Goal: Information Seeking & Learning: Learn about a topic

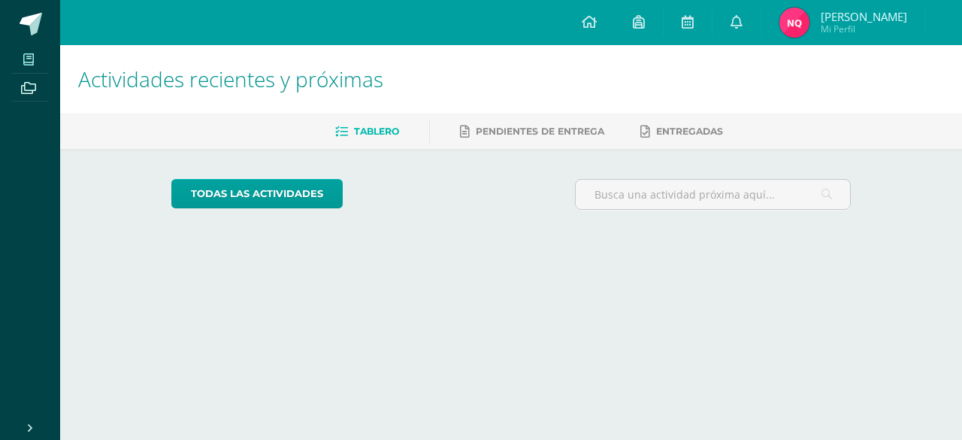
click at [32, 54] on icon at bounding box center [28, 59] width 11 height 12
click at [29, 86] on icon at bounding box center [28, 88] width 15 height 12
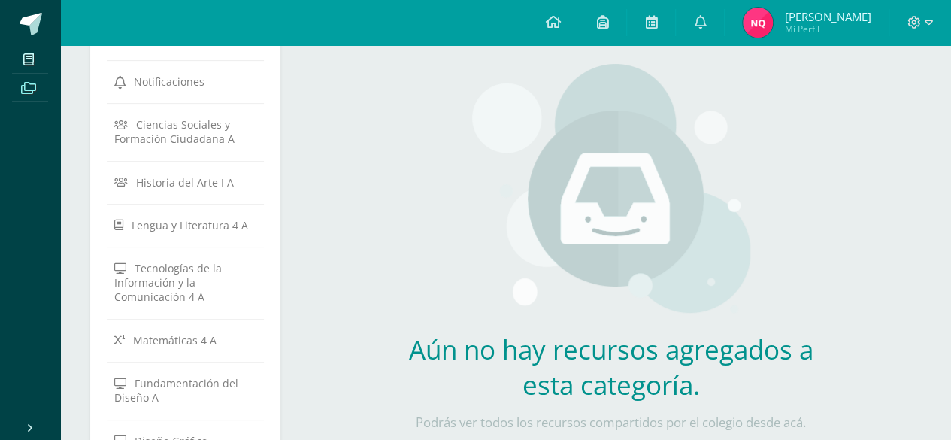
scroll to position [98, 0]
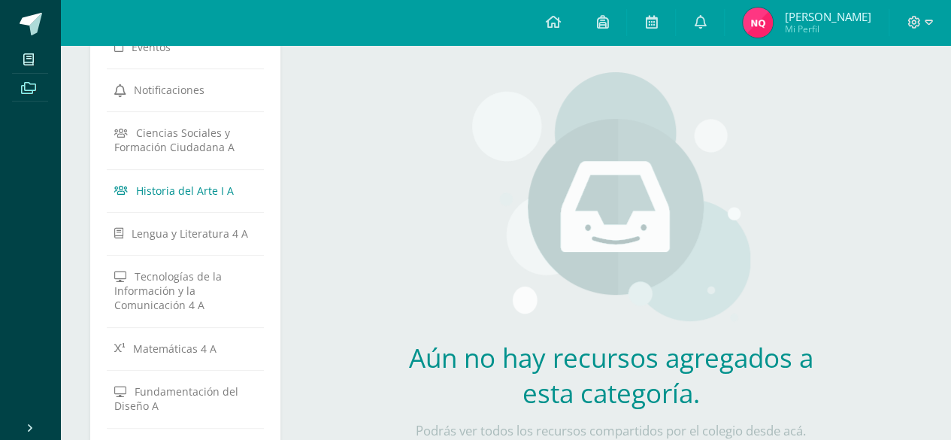
click at [156, 189] on span "Historia del Arte I A" at bounding box center [185, 190] width 98 height 14
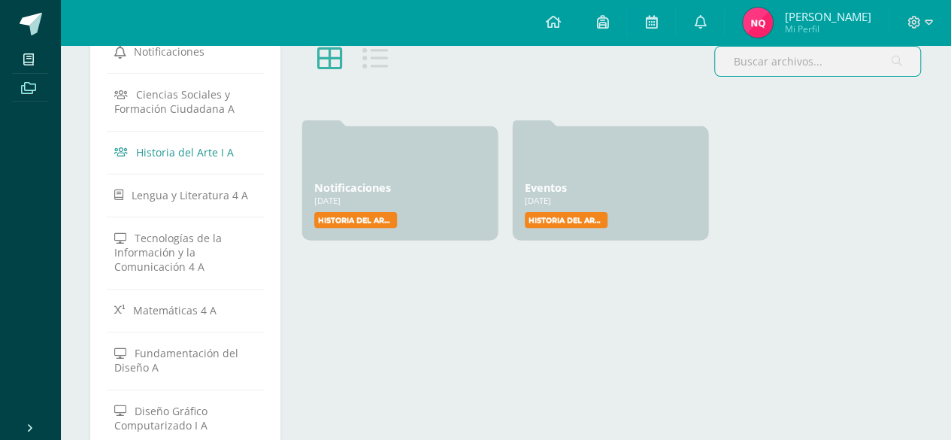
scroll to position [162, 0]
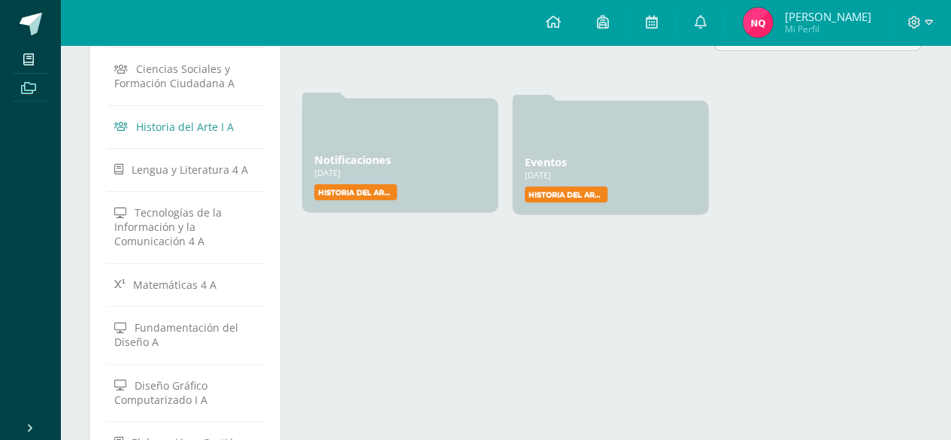
click at [329, 154] on link "Notificaciones" at bounding box center [352, 160] width 77 height 14
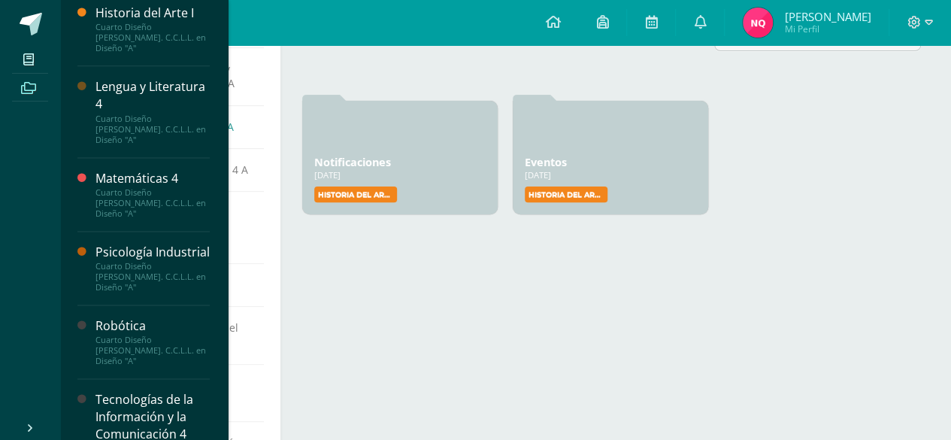
scroll to position [918, 0]
click at [33, 62] on icon at bounding box center [28, 59] width 11 height 12
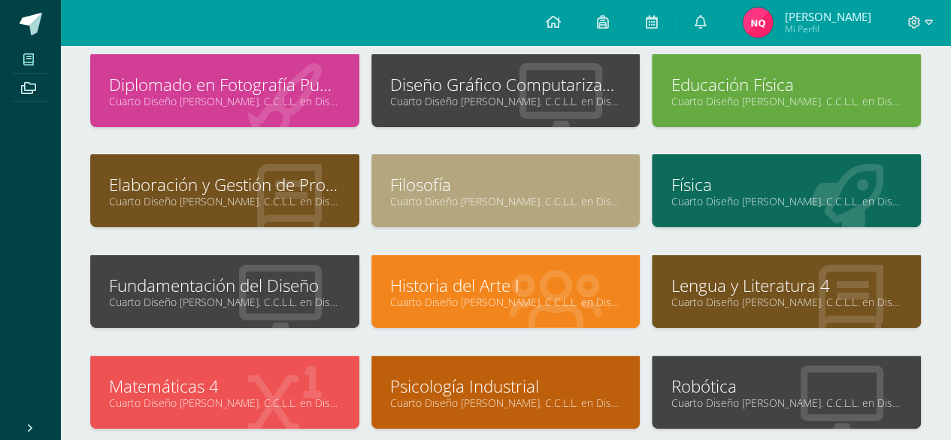
scroll to position [195, 0]
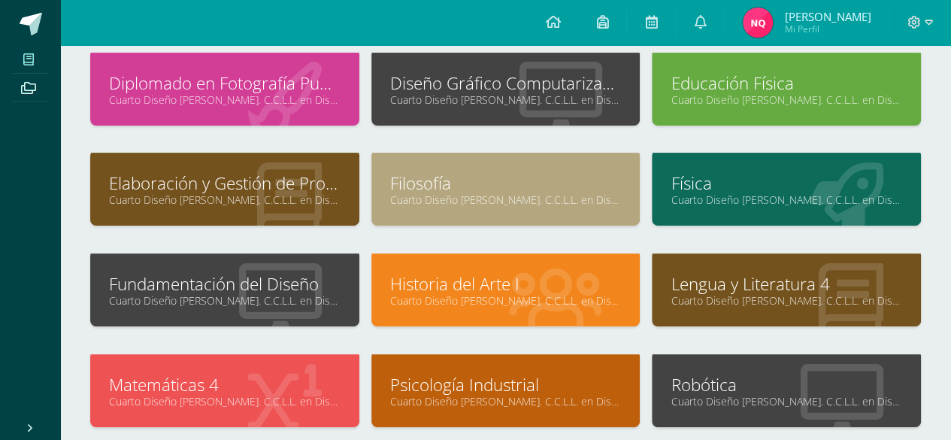
click at [490, 282] on link "Historia del Arte I" at bounding box center [505, 283] width 231 height 23
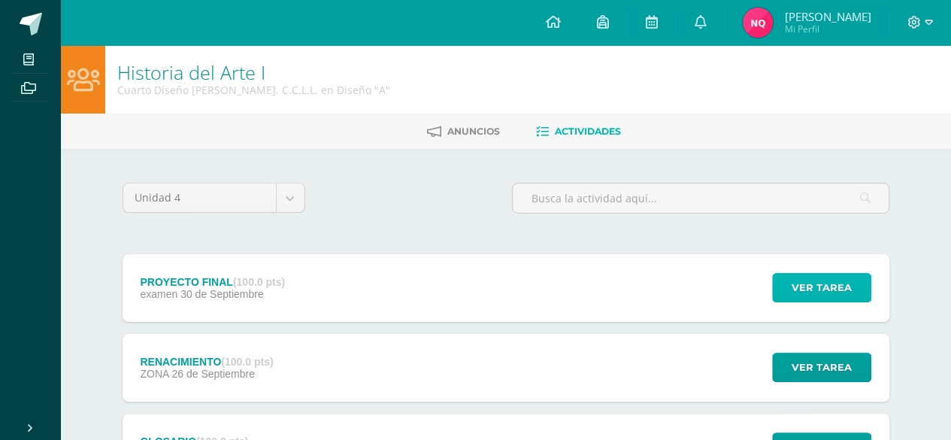
click at [823, 288] on span "Ver tarea" at bounding box center [821, 288] width 60 height 28
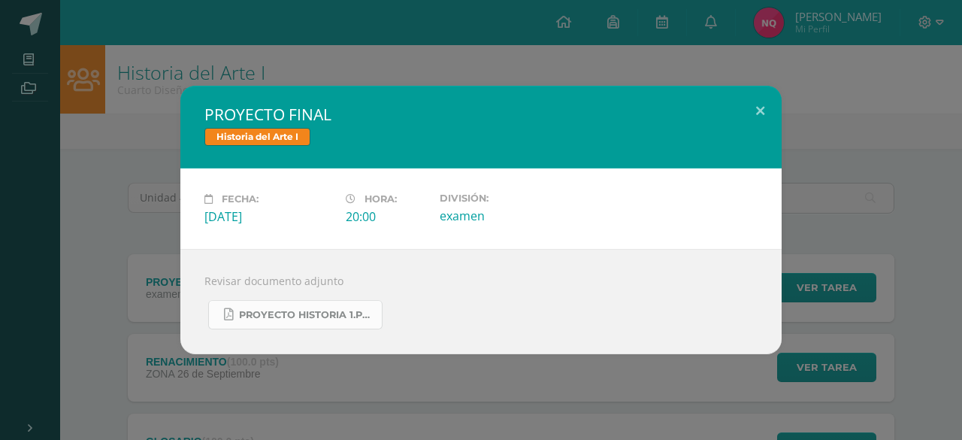
click at [299, 316] on span "Proyecto Historia 1.pdf" at bounding box center [306, 315] width 135 height 12
